Goal: Task Accomplishment & Management: Manage account settings

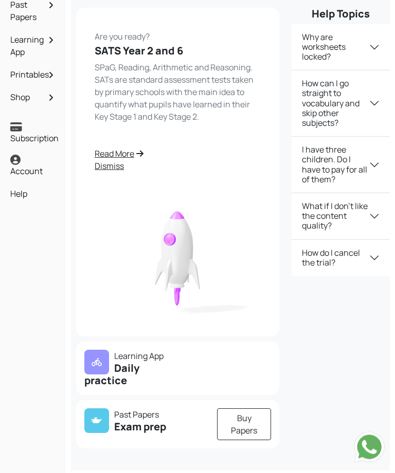
scroll to position [108, 0]
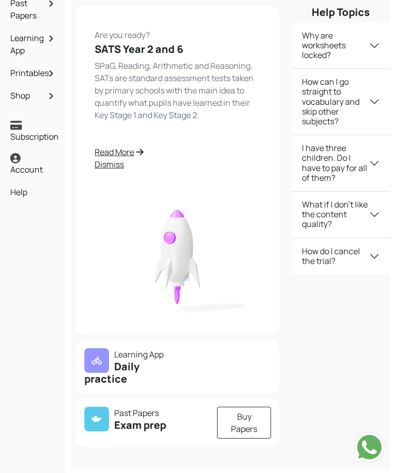
click at [136, 372] on h5 "Daily practice" at bounding box center [127, 373] width 87 height 25
click at [113, 363] on h5 "Daily practice" at bounding box center [127, 373] width 87 height 25
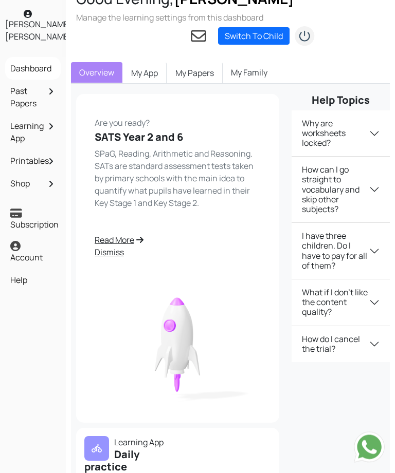
scroll to position [0, 0]
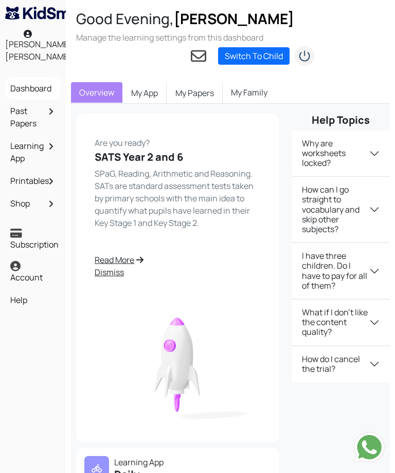
click at [246, 54] on link "Switch To Child" at bounding box center [253, 55] width 71 height 17
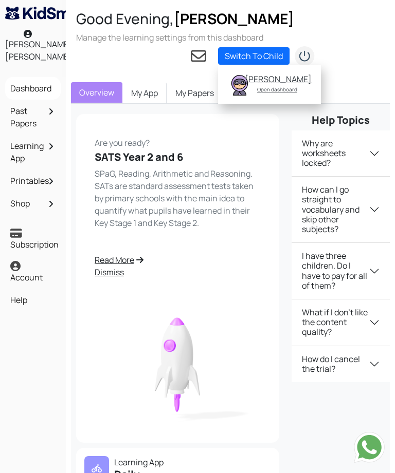
click at [263, 79] on div "[PERSON_NAME]" at bounding box center [277, 79] width 65 height 10
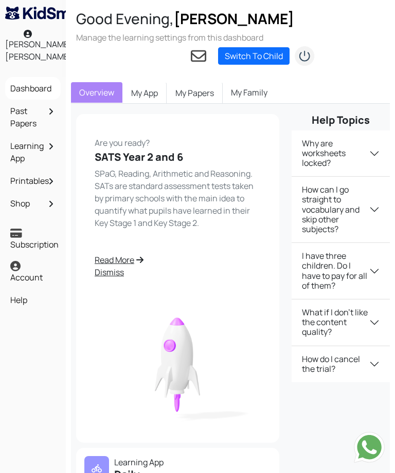
click at [151, 90] on link "My App" at bounding box center [144, 93] width 44 height 22
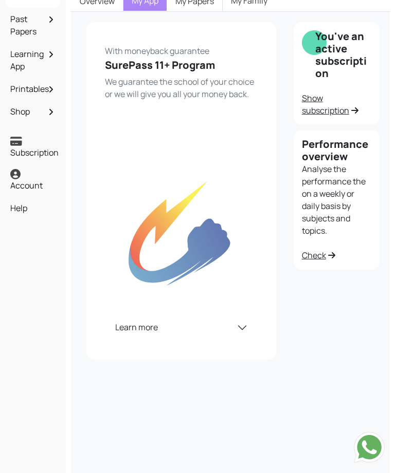
scroll to position [108, 0]
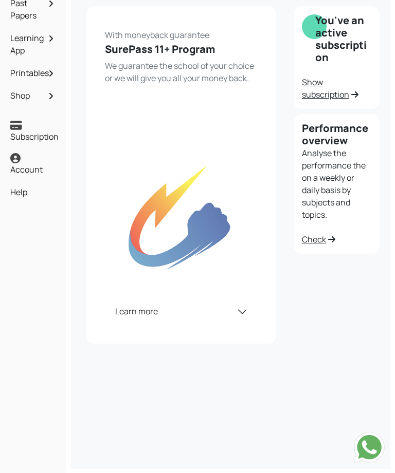
click at [319, 236] on link "Check" at bounding box center [318, 239] width 33 height 11
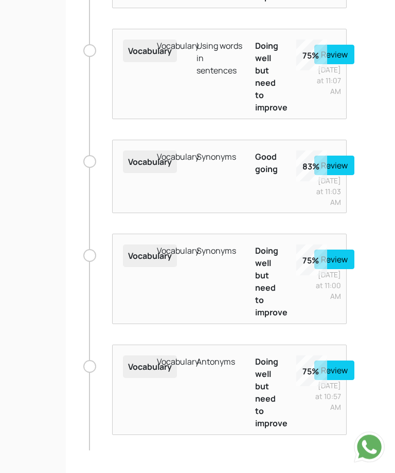
scroll to position [3565, 0]
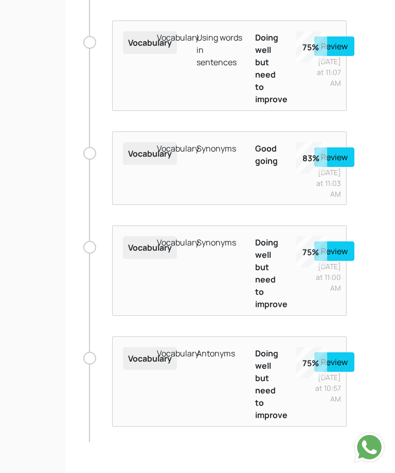
click at [339, 372] on button "Review" at bounding box center [334, 363] width 40 height 20
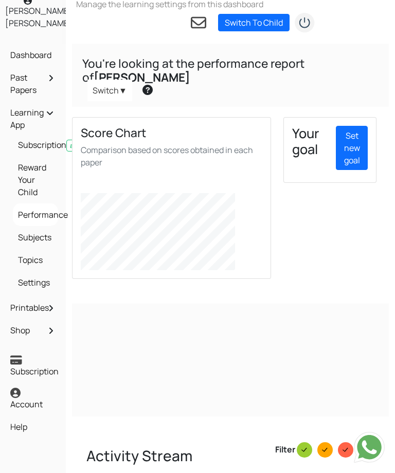
scroll to position [0, 0]
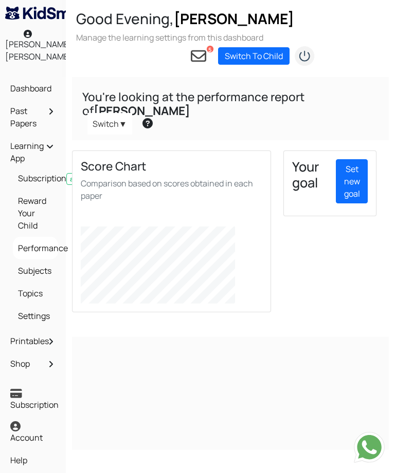
click at [363, 164] on link "Set new goal" at bounding box center [352, 181] width 32 height 44
click at [32, 231] on link "Reward Your Child" at bounding box center [35, 213] width 40 height 42
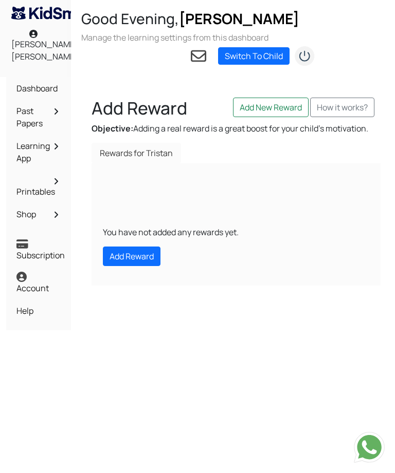
click at [49, 88] on link "Dashboard" at bounding box center [38, 88] width 49 height 17
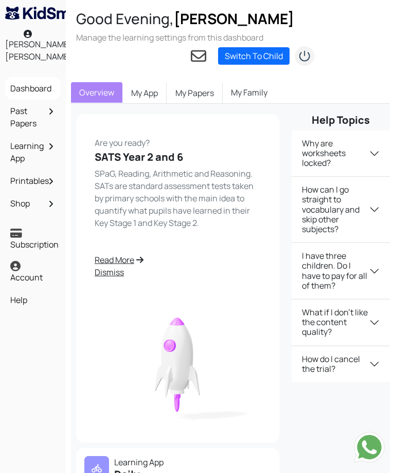
click at [248, 90] on link "My Family" at bounding box center [249, 92] width 53 height 21
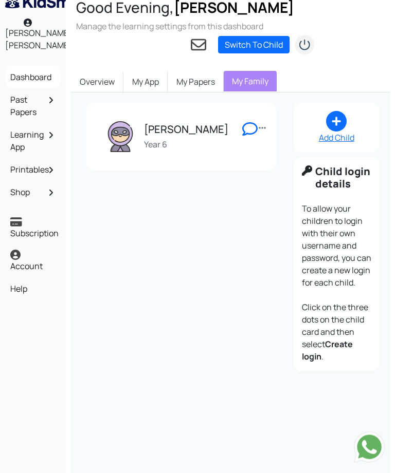
scroll to position [11, 0]
click at [209, 81] on link "My Papers" at bounding box center [196, 82] width 56 height 22
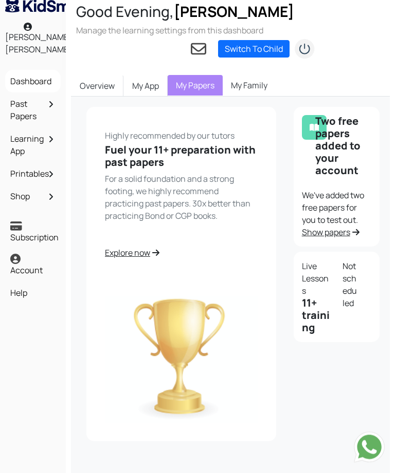
scroll to position [0, 0]
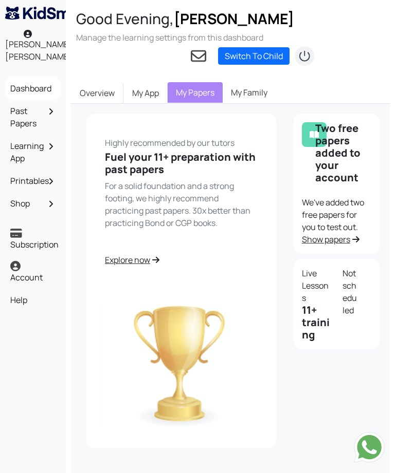
click at [101, 94] on link "Overview" at bounding box center [97, 93] width 52 height 22
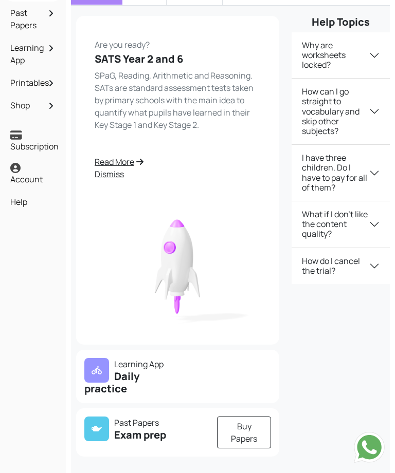
scroll to position [108, 0]
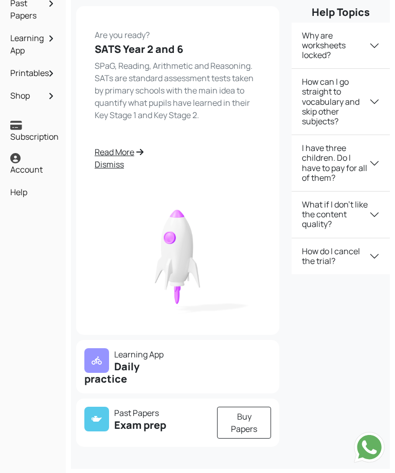
click at [119, 372] on h5 "Daily practice" at bounding box center [127, 373] width 87 height 25
click at [221, 370] on div at bounding box center [244, 367] width 66 height 37
click at [243, 366] on div at bounding box center [244, 367] width 66 height 37
click at [127, 154] on link "Read More" at bounding box center [178, 152] width 166 height 12
